Goal: Find specific page/section: Find specific page/section

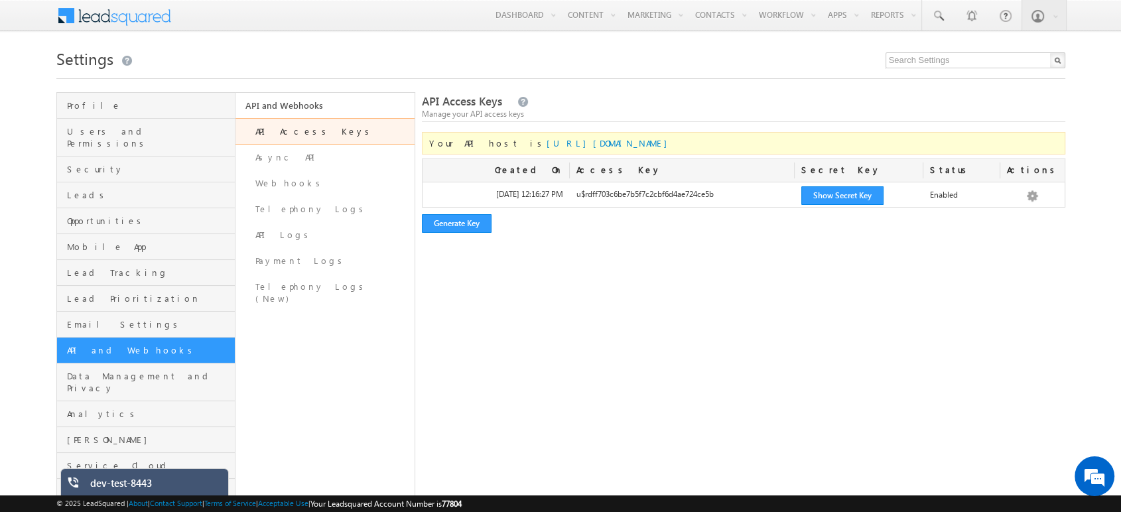
click at [149, 487] on div "dev-test-8443" at bounding box center [154, 486] width 129 height 19
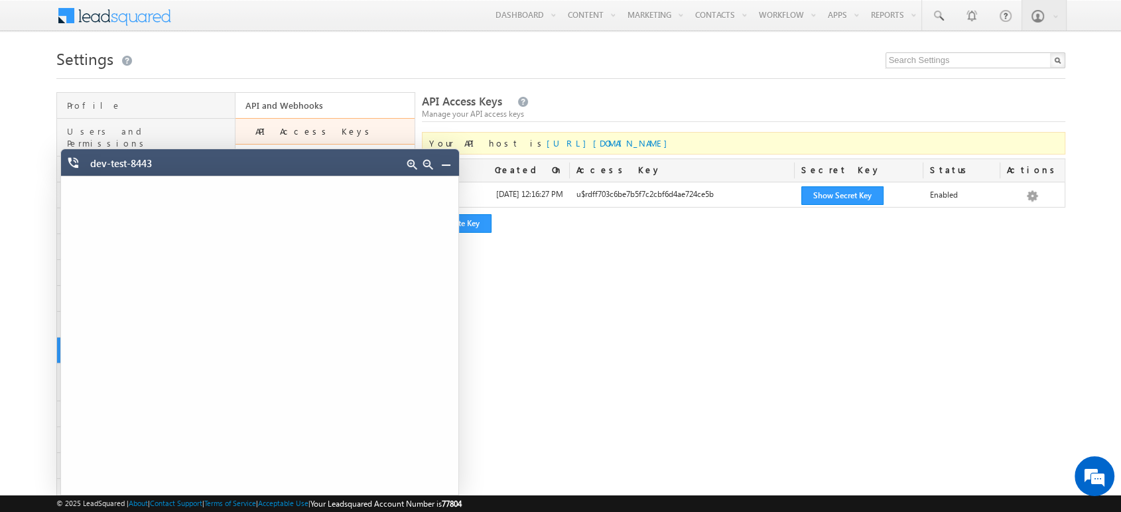
click at [667, 427] on div "API Access Keys Manage your API access keys Your API host is [URL][DOMAIN_NAME]…" at bounding box center [744, 298] width 644 height 413
click at [447, 167] on link at bounding box center [446, 164] width 11 height 11
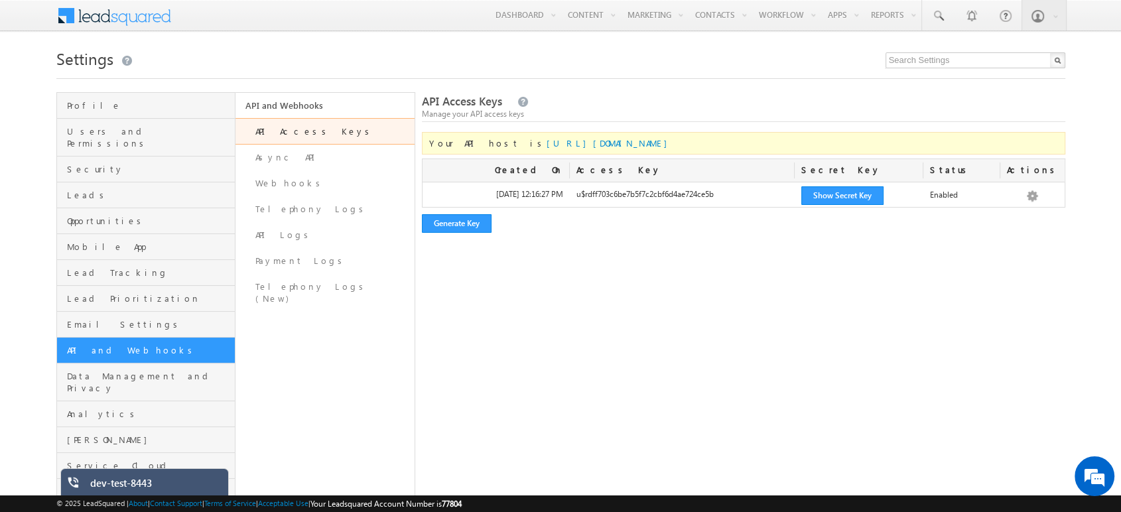
click at [114, 492] on div "dev-test-8443" at bounding box center [154, 486] width 129 height 19
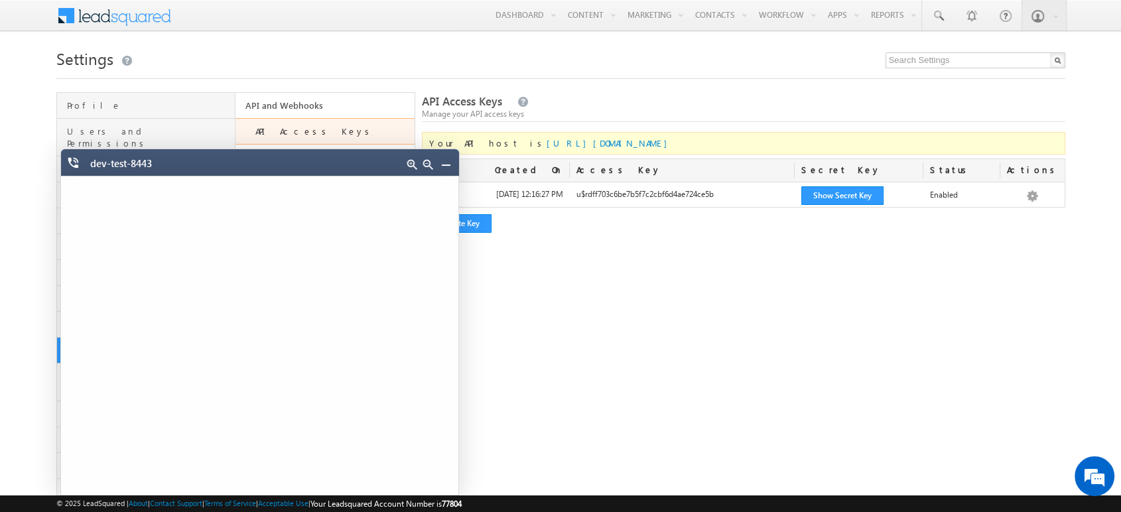
click at [449, 167] on link at bounding box center [446, 164] width 11 height 11
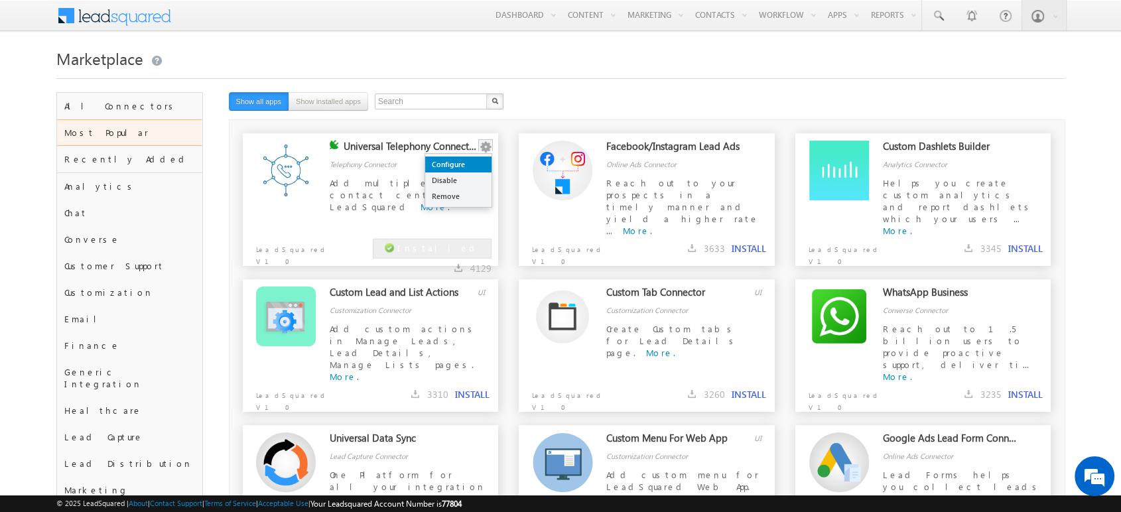
click at [471, 163] on link "Configure" at bounding box center [458, 165] width 66 height 16
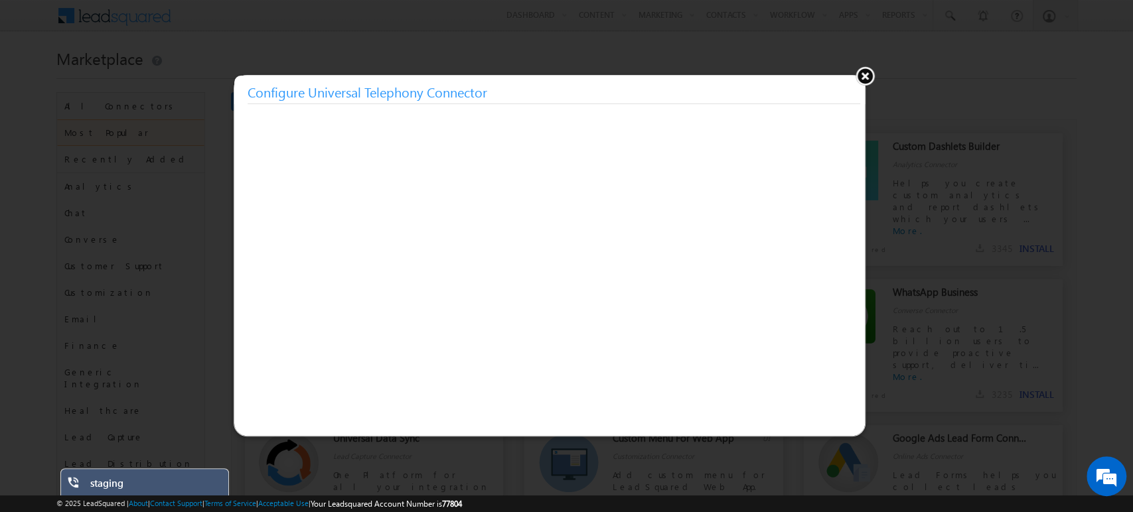
click at [868, 68] on button at bounding box center [865, 76] width 20 height 20
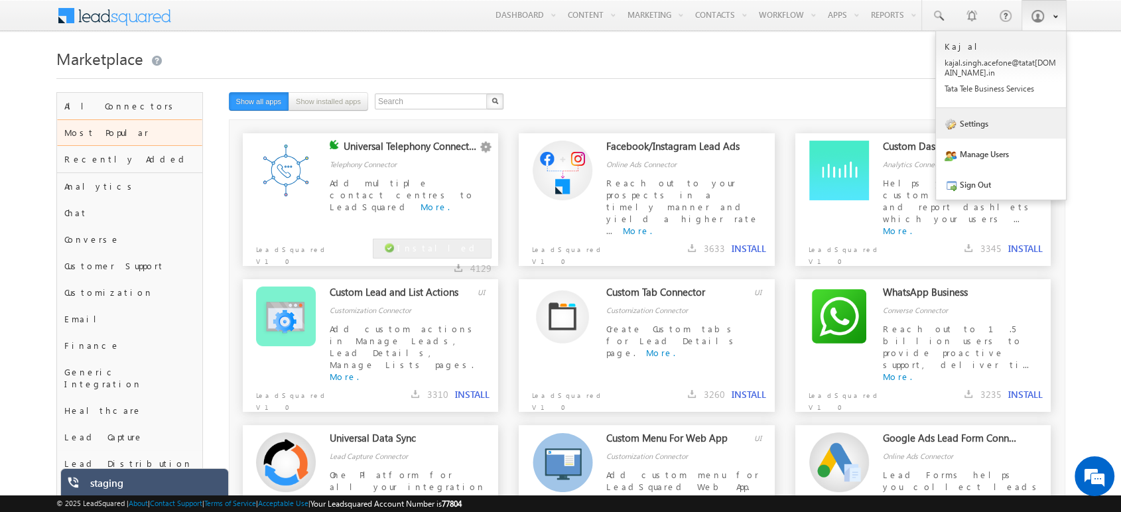
click at [988, 121] on link "Settings" at bounding box center [1001, 123] width 130 height 31
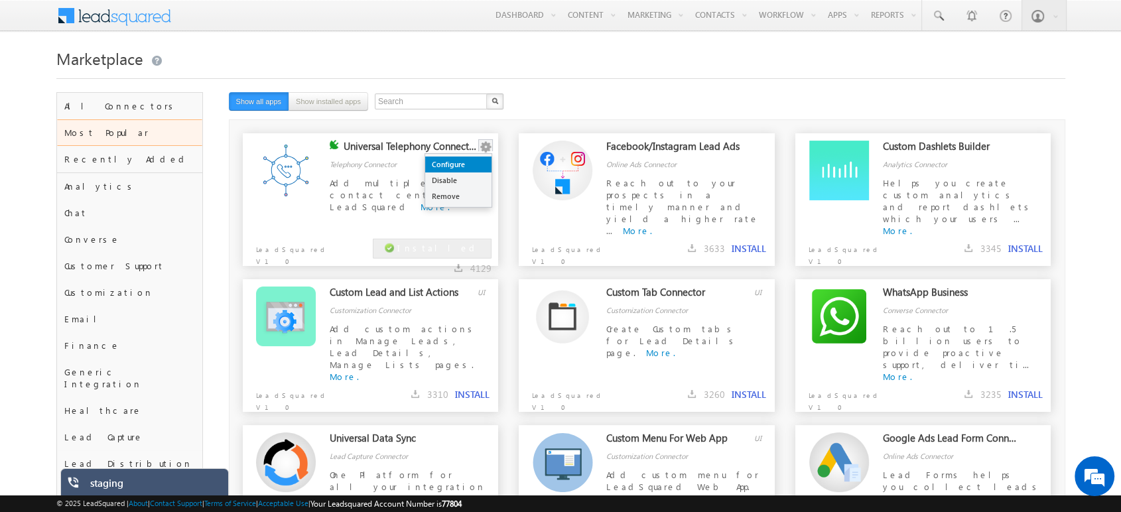
click at [478, 161] on link "Configure" at bounding box center [458, 165] width 66 height 16
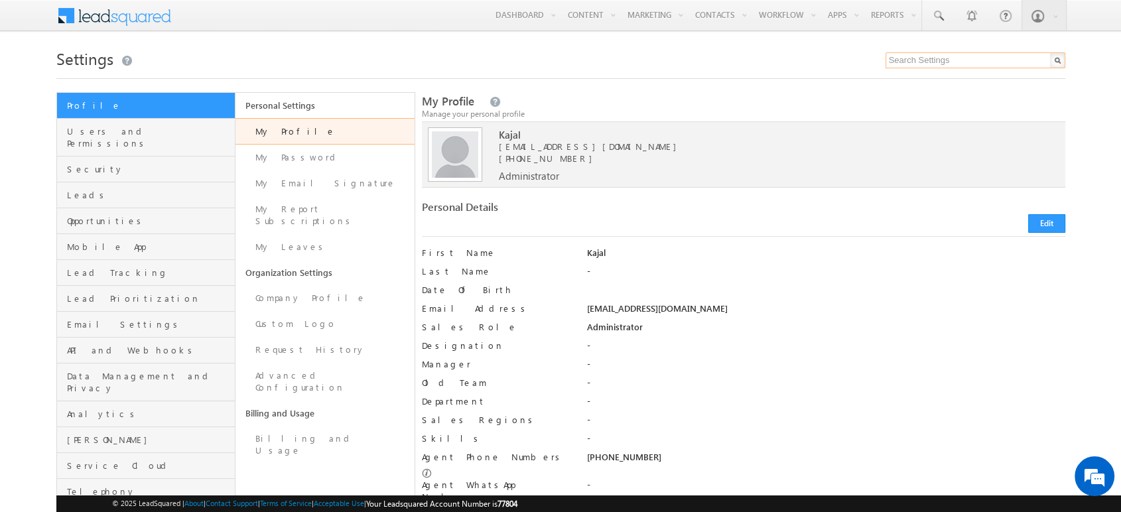
click at [927, 55] on input "text" at bounding box center [976, 60] width 180 height 16
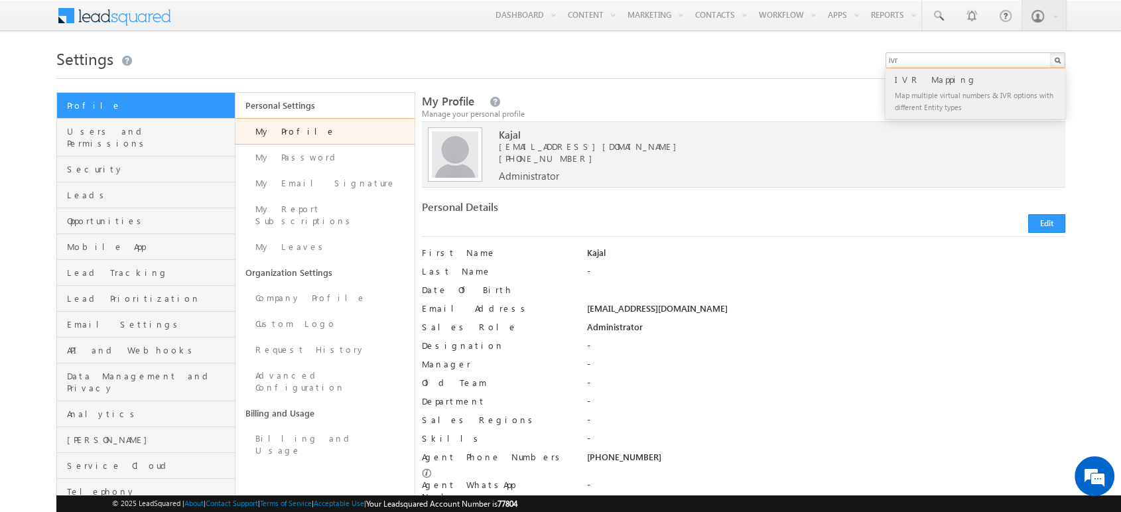
type input "ivr"
click at [927, 78] on div "IVR Mapping" at bounding box center [981, 79] width 178 height 15
